Goal: Communication & Community: Participate in discussion

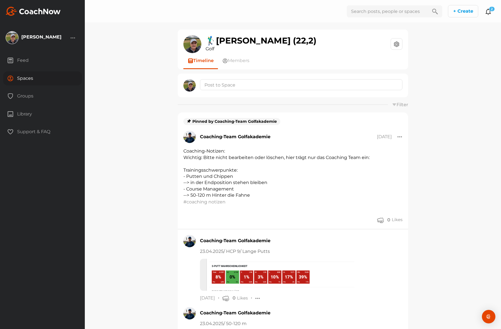
click at [489, 13] on icon at bounding box center [488, 11] width 7 height 7
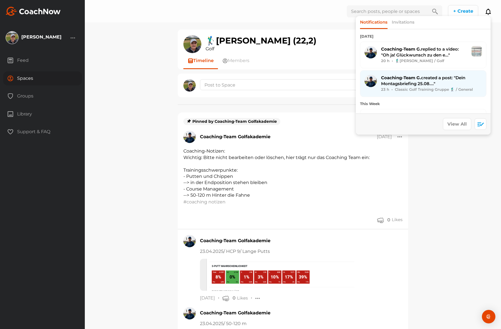
click at [440, 51] on span "Coaching-Team G. replied to a video: "Oh ja! Glückwunsch zu den e..."" at bounding box center [420, 51] width 78 height 11
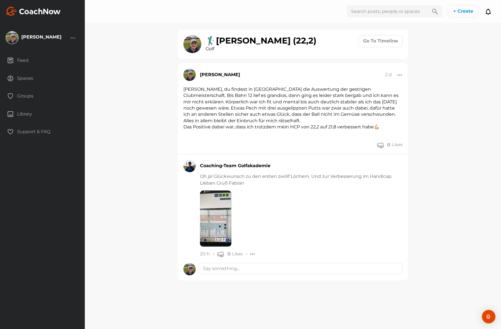
scroll to position [30, 0]
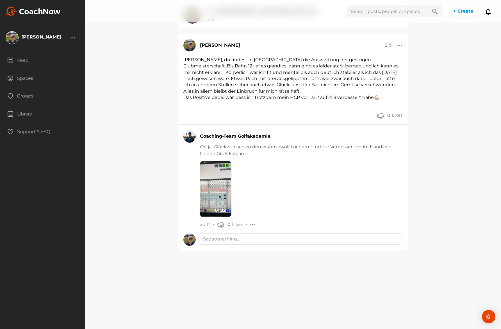
click at [213, 192] on img at bounding box center [215, 189] width 31 height 56
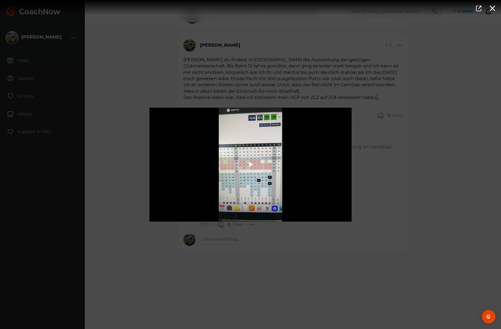
click at [251, 165] on span "Video Player" at bounding box center [251, 165] width 0 height 0
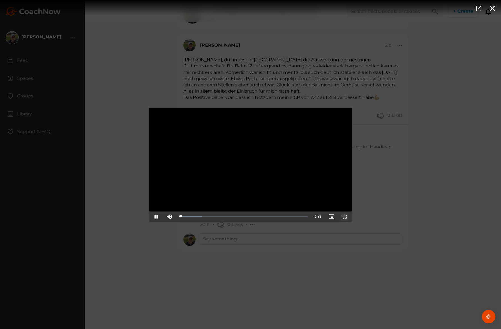
click at [345, 216] on span "Video Player" at bounding box center [345, 216] width 0 height 0
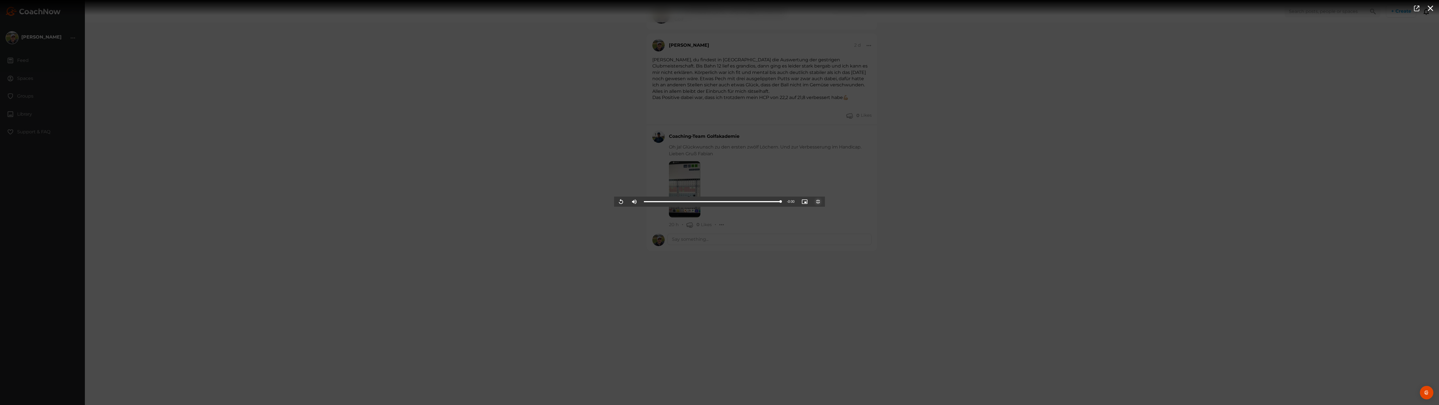
click at [501, 202] on span "Video Player" at bounding box center [818, 202] width 0 height 0
